Goal: Transaction & Acquisition: Purchase product/service

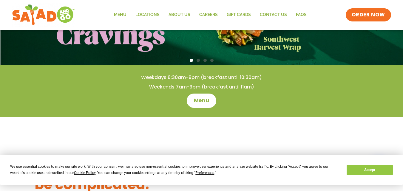
scroll to position [149, 0]
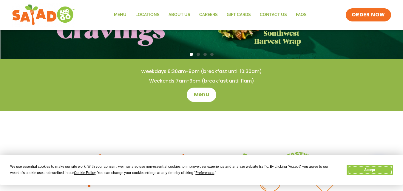
click at [367, 172] on button "Accept" at bounding box center [370, 170] width 46 height 10
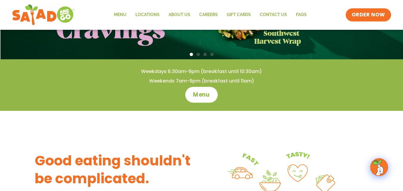
click at [198, 94] on span "Menu" at bounding box center [201, 95] width 17 height 8
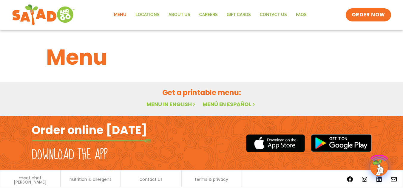
scroll to position [10, 0]
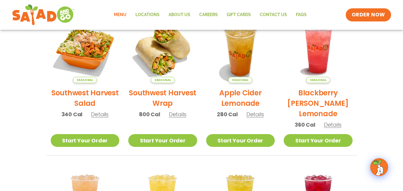
scroll to position [209, 0]
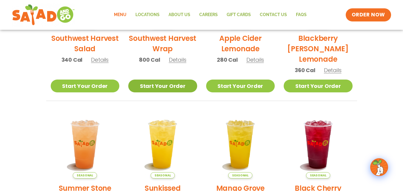
click at [169, 88] on link "Start Your Order" at bounding box center [162, 86] width 69 height 13
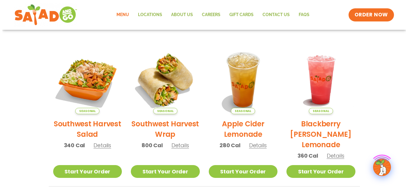
scroll to position [149, 0]
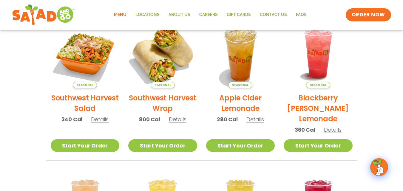
click at [158, 71] on img at bounding box center [162, 53] width 81 height 81
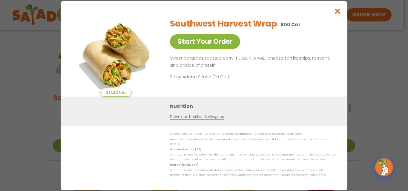
click at [222, 48] on link "Start Your Order" at bounding box center [205, 41] width 70 height 15
